Goal: Information Seeking & Learning: Check status

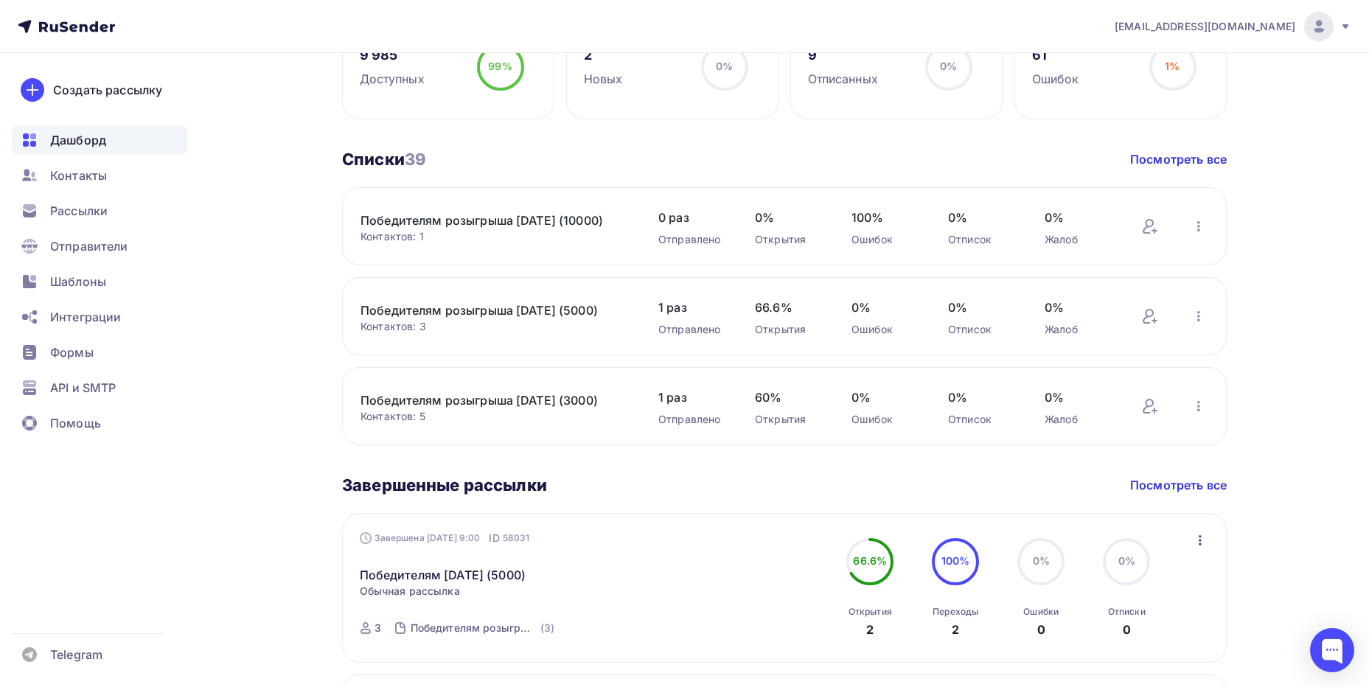
scroll to position [492, 0]
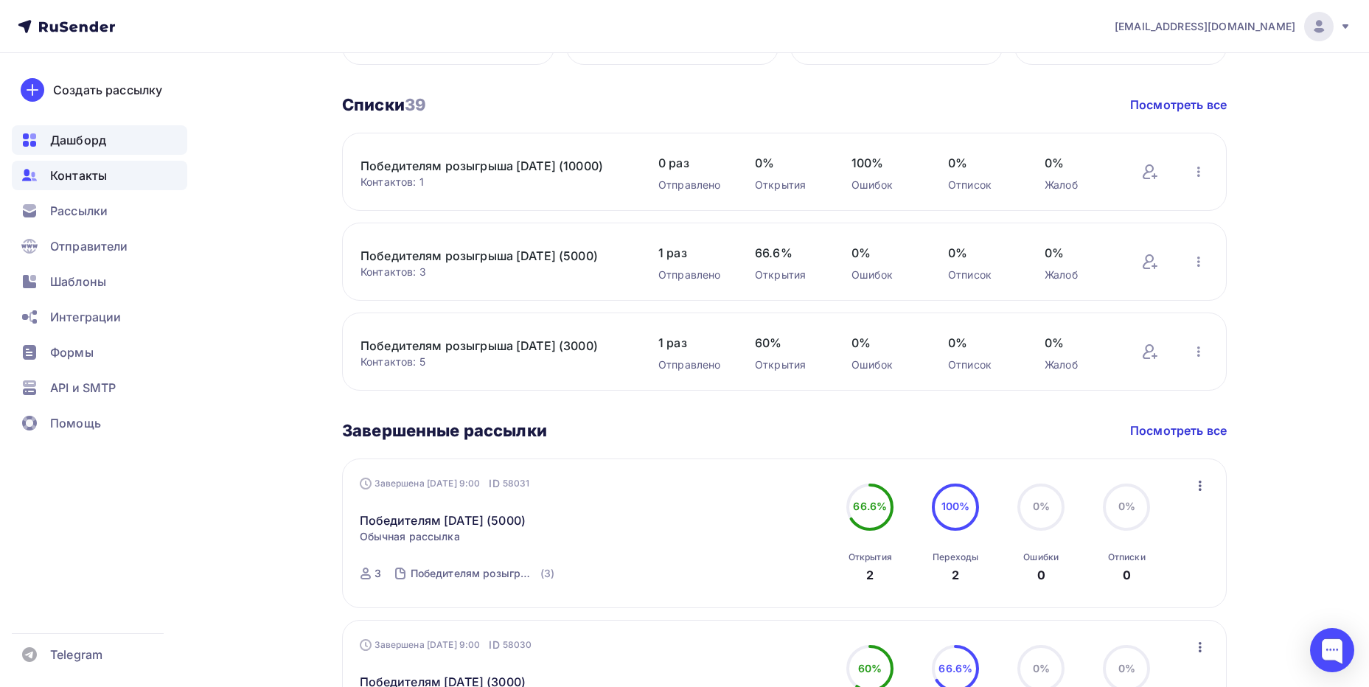
click at [85, 175] on span "Контакты" at bounding box center [78, 176] width 57 height 18
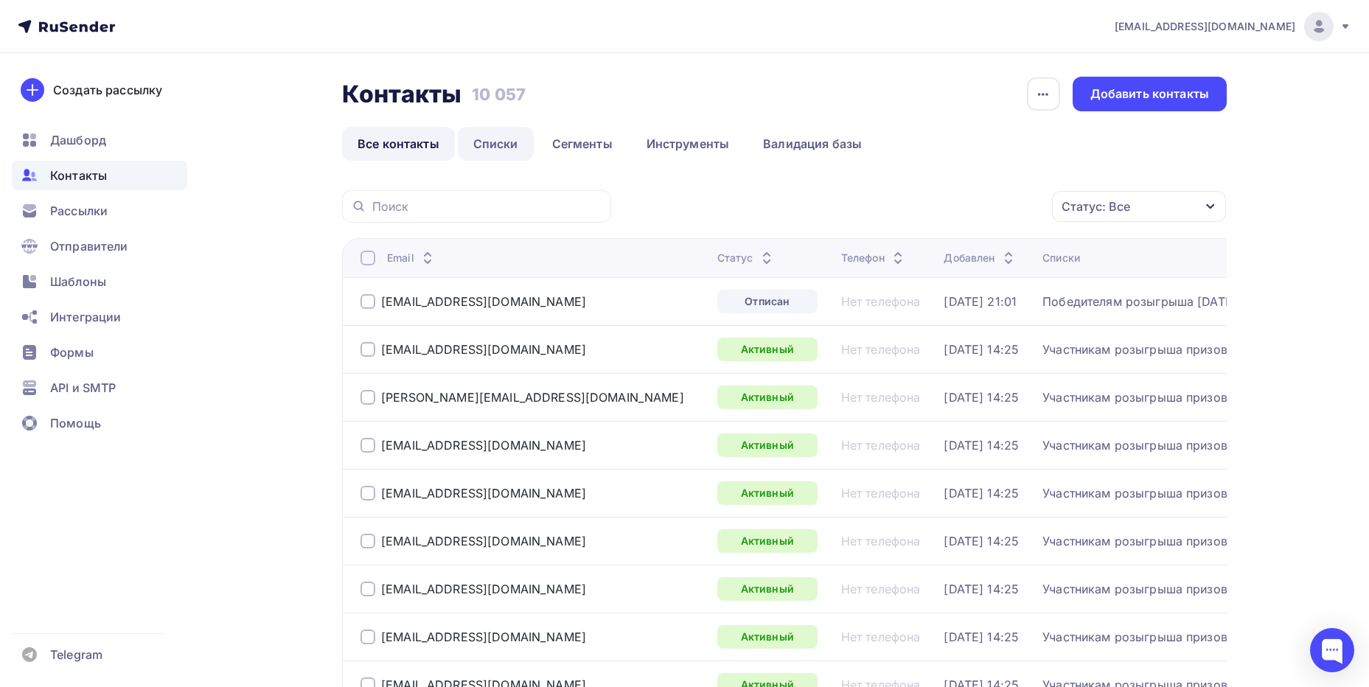
click at [485, 142] on link "Списки" at bounding box center [496, 144] width 76 height 34
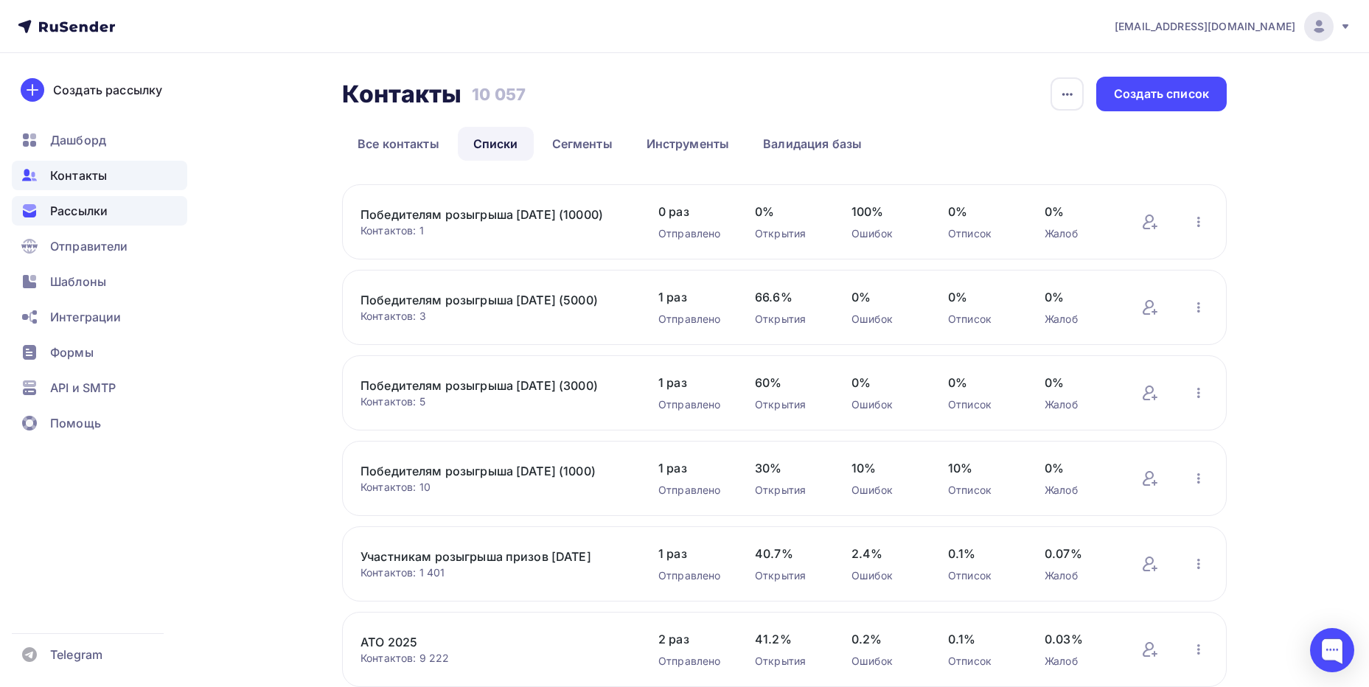
click at [85, 207] on span "Рассылки" at bounding box center [79, 211] width 58 height 18
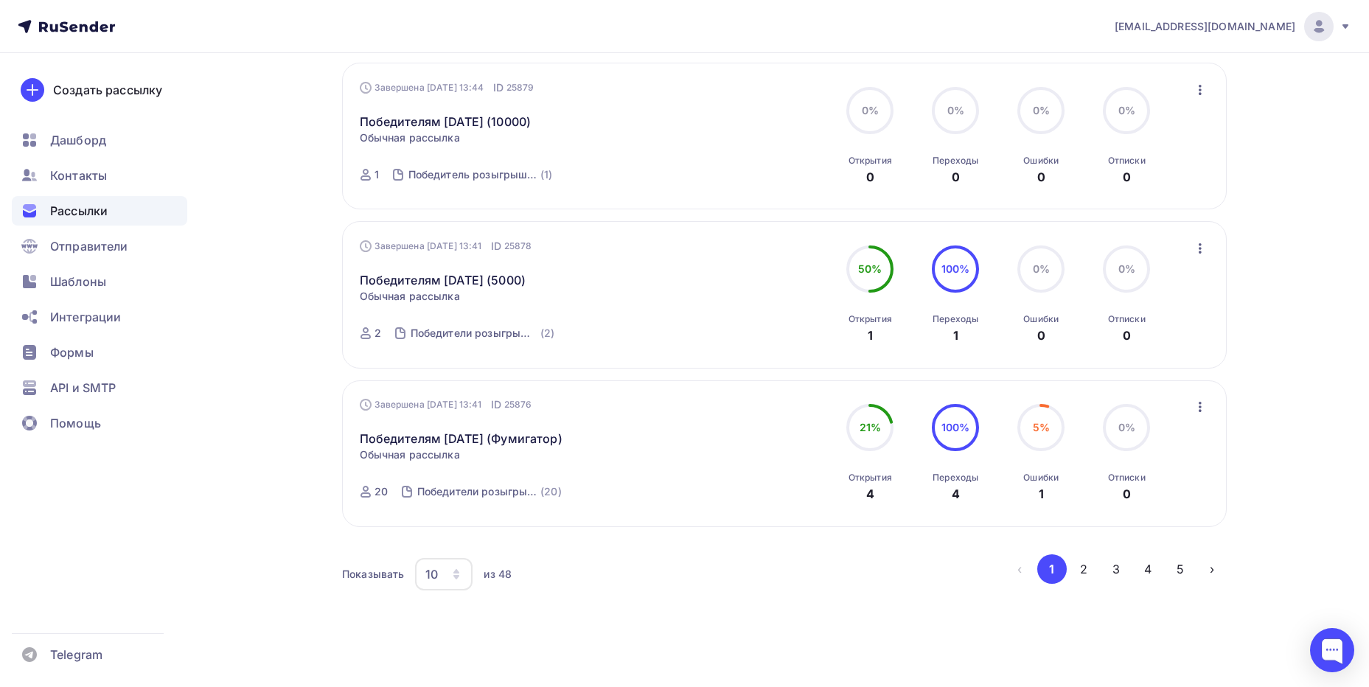
scroll to position [1401, 0]
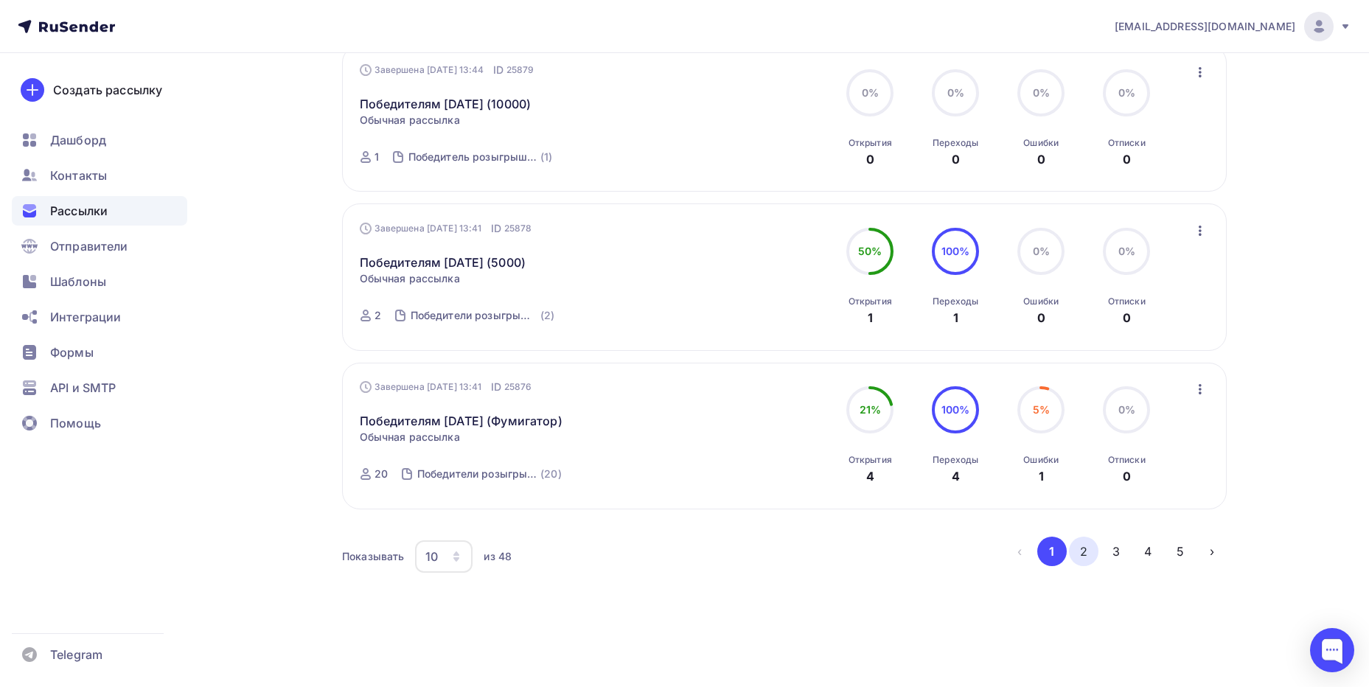
click at [1076, 558] on button "2" at bounding box center [1083, 551] width 29 height 29
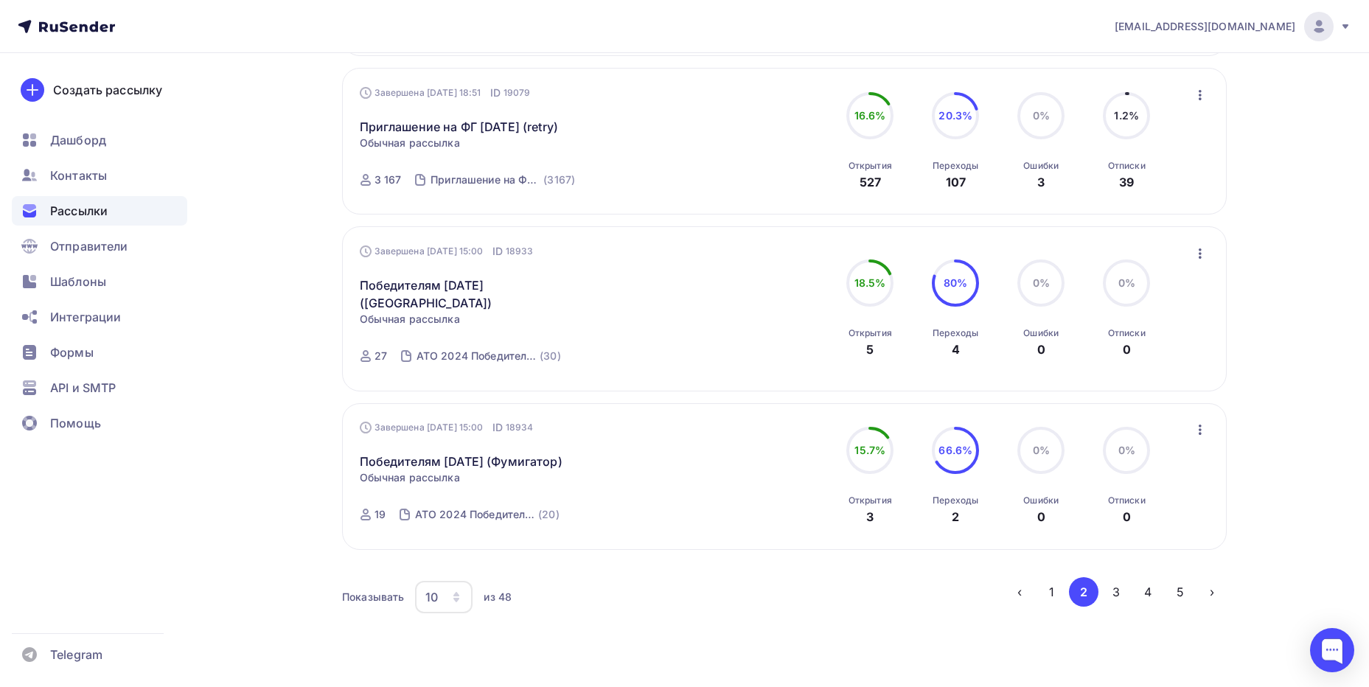
scroll to position [1370, 0]
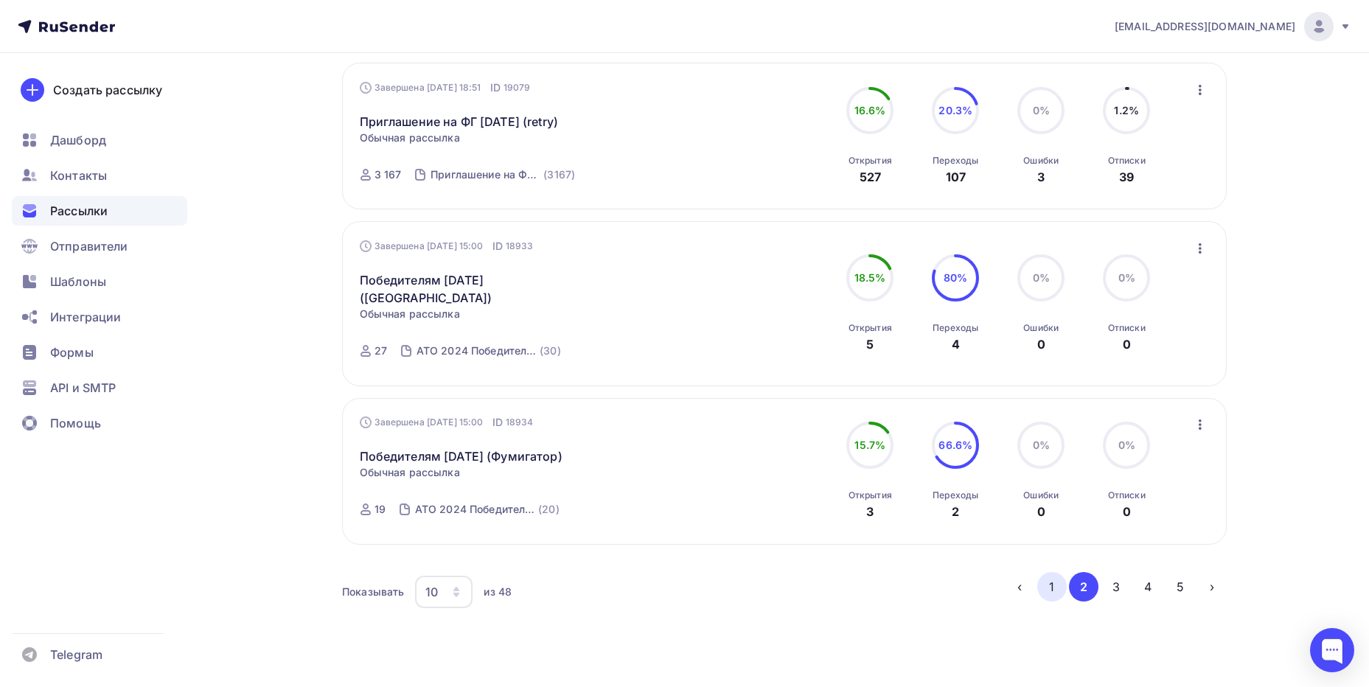
click at [1050, 572] on button "1" at bounding box center [1051, 586] width 29 height 29
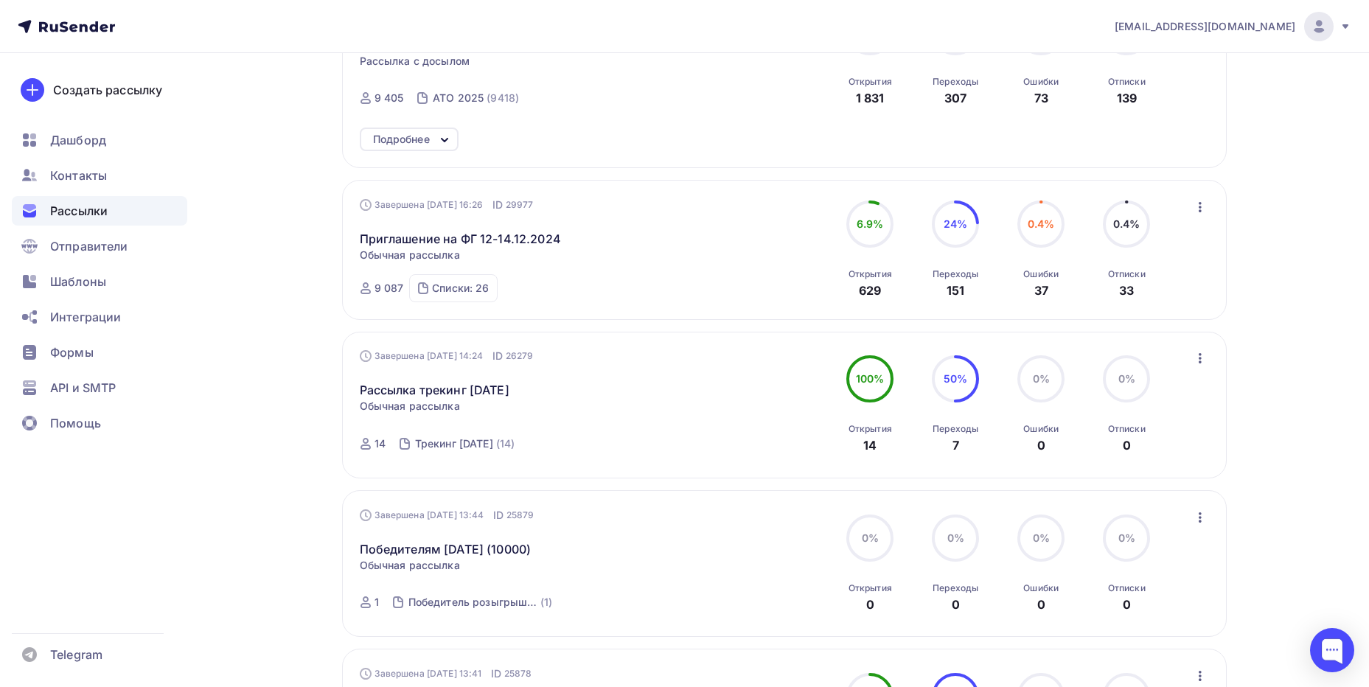
scroll to position [1325, 0]
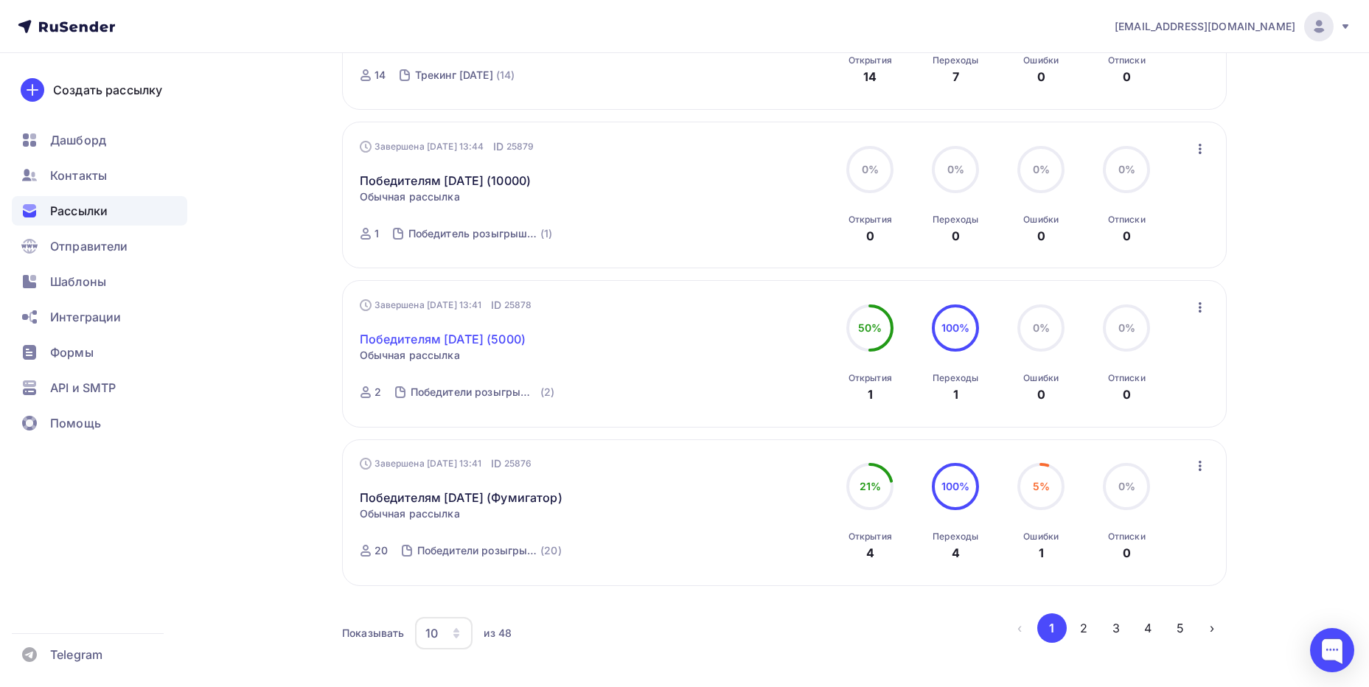
click at [473, 336] on link "Победителям [DATE] (5000)" at bounding box center [443, 339] width 167 height 18
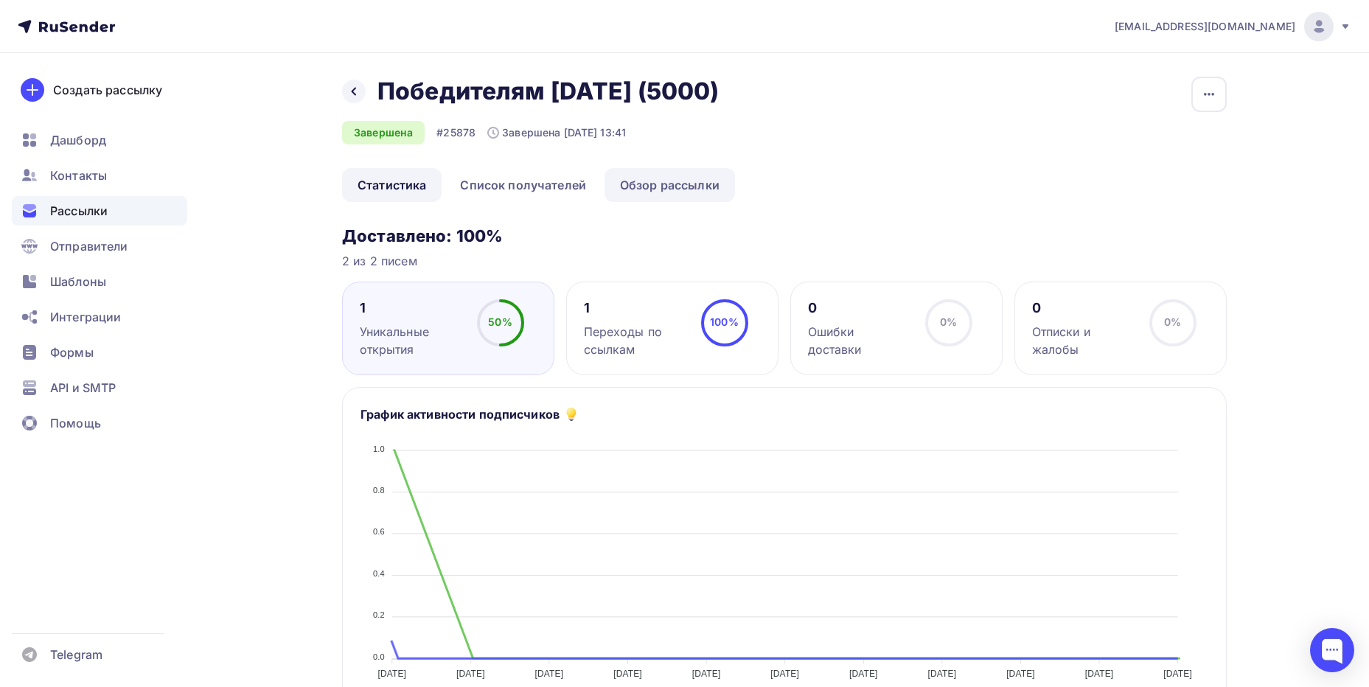
click at [658, 184] on link "Обзор рассылки" at bounding box center [670, 185] width 130 height 34
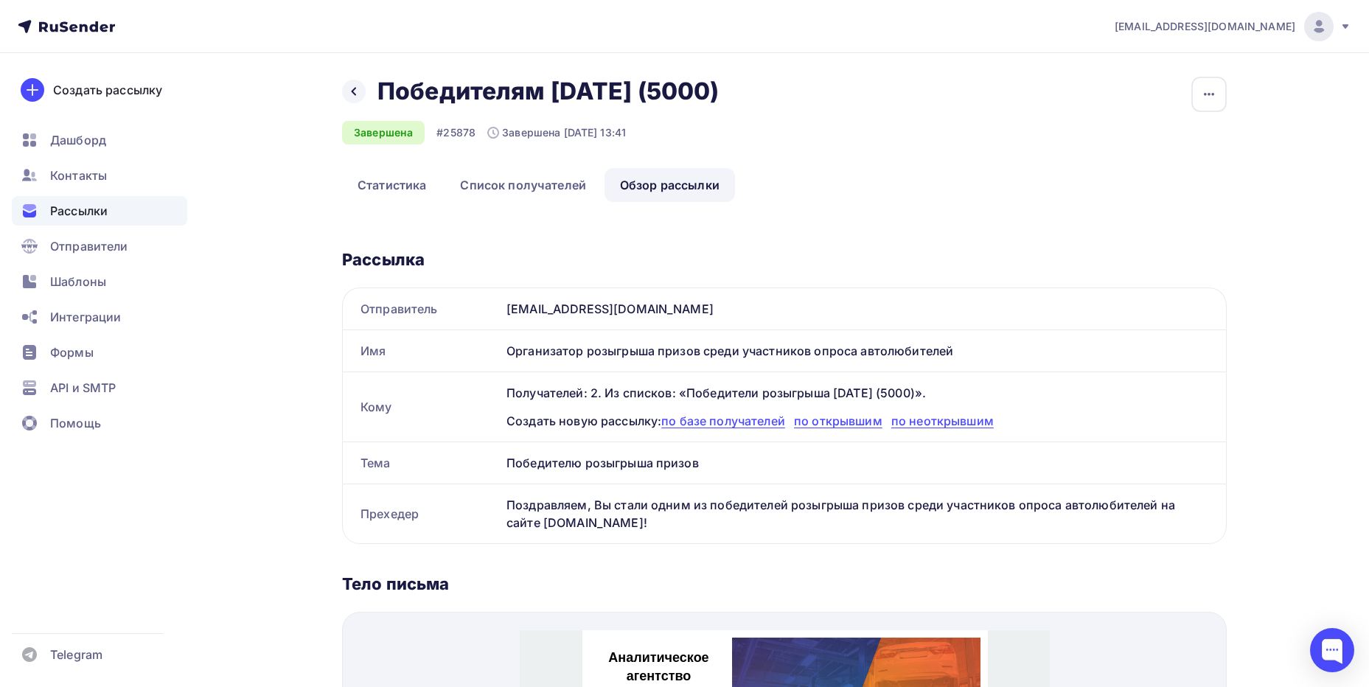
click at [75, 216] on span "Рассылки" at bounding box center [79, 211] width 58 height 18
